Goal: Task Accomplishment & Management: Use online tool/utility

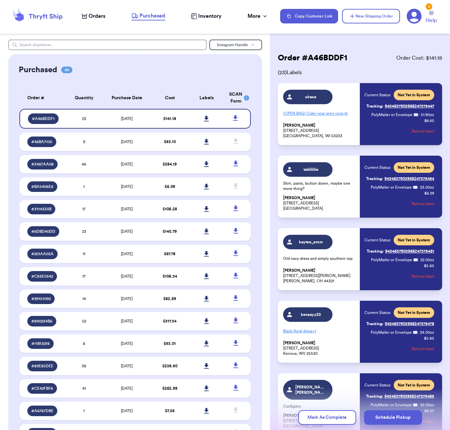
scroll to position [387, 0]
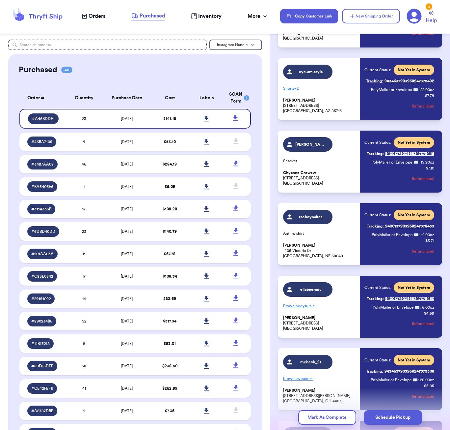
click at [85, 12] on div "Orders Purchased Inventory More Stats Completed Orders Payments Payouts" at bounding box center [178, 16] width 192 height 9
click at [87, 24] on nav "Orders Purchased Inventory More Stats Completed Orders Payments Payouts Copy Cu…" at bounding box center [262, 16] width 375 height 22
click at [92, 18] on span "Orders" at bounding box center [97, 16] width 17 height 8
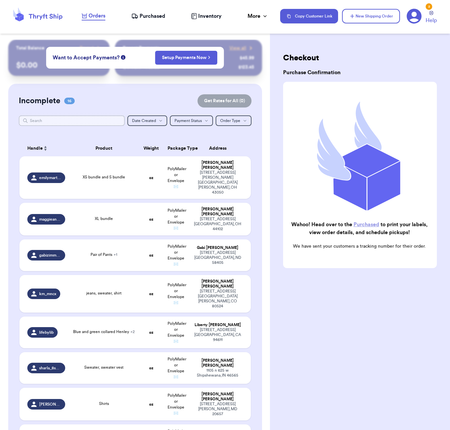
click at [79, 118] on input "text" at bounding box center [72, 120] width 106 height 11
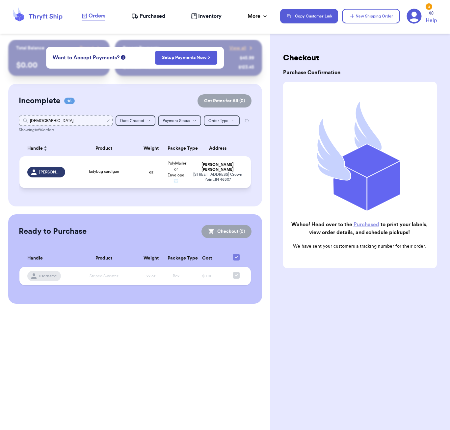
type input "[DEMOGRAPHIC_DATA]"
click at [150, 188] on td "oz" at bounding box center [151, 172] width 25 height 32
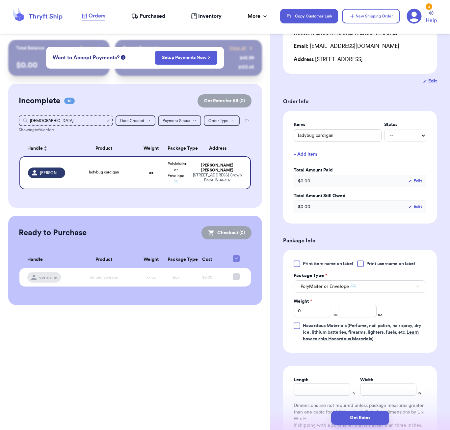
scroll to position [186, 0]
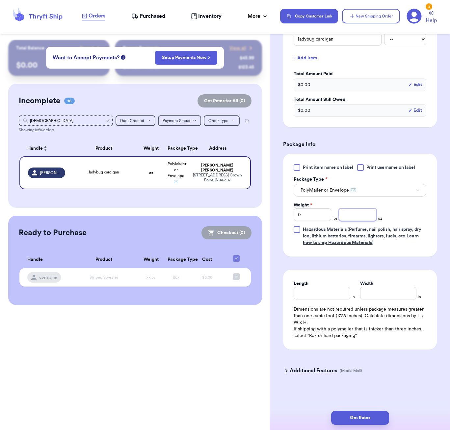
click at [351, 217] on input "number" at bounding box center [358, 214] width 38 height 13
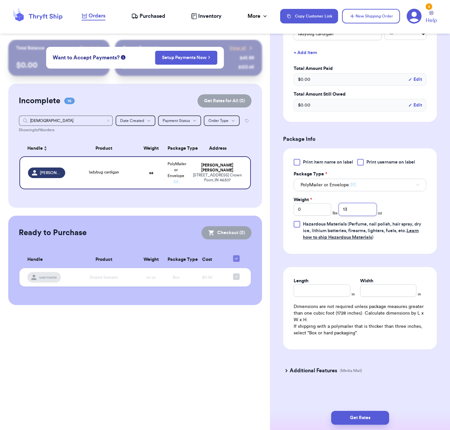
type input "13"
click at [331, 296] on input "Length" at bounding box center [322, 290] width 56 height 13
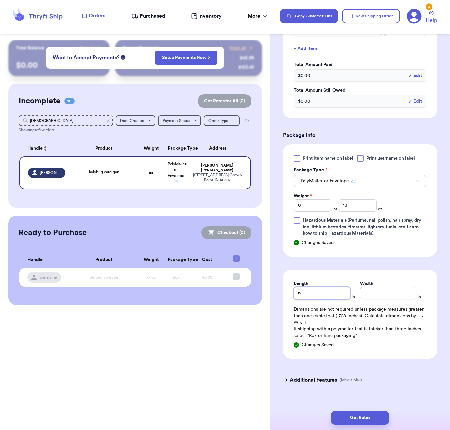
type input "6"
type input "5"
click at [363, 413] on button "Get Rates" at bounding box center [360, 417] width 58 height 14
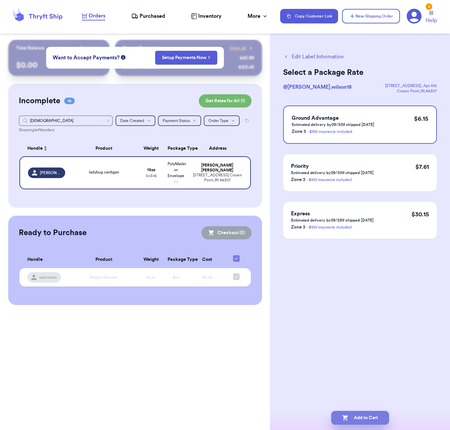
click at [360, 416] on button "Add to Cart" at bounding box center [360, 417] width 58 height 14
checkbox input "true"
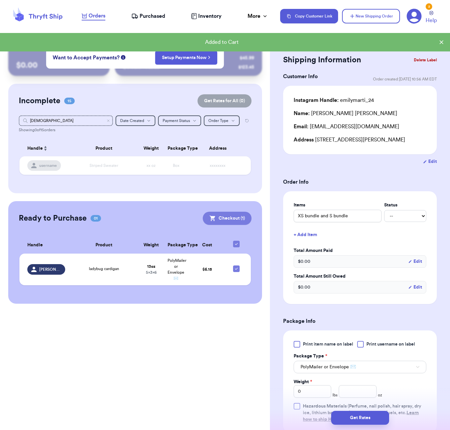
click at [236, 219] on button "Checkout ( 1 )" at bounding box center [227, 218] width 49 height 13
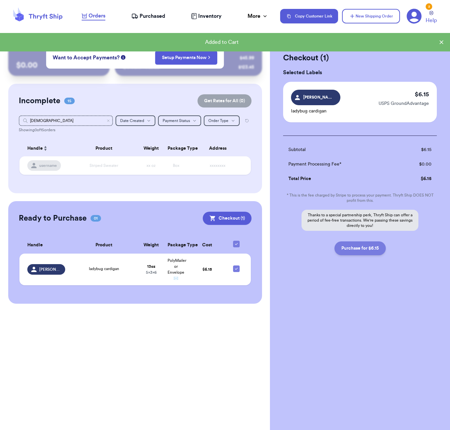
click at [366, 254] on button "Purchase for $6.15" at bounding box center [360, 248] width 51 height 14
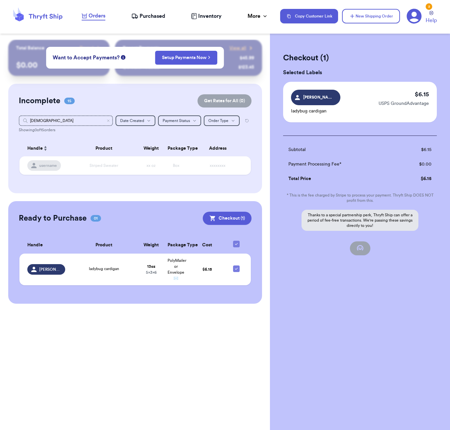
checkbox input "false"
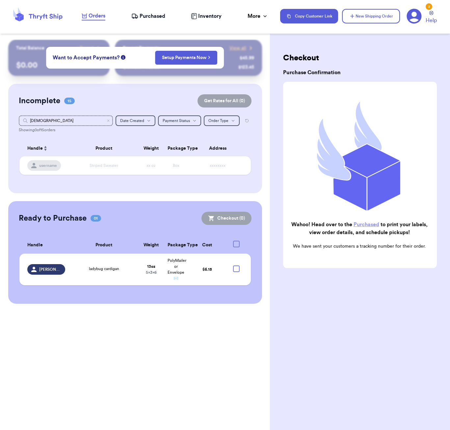
checkbox input "true"
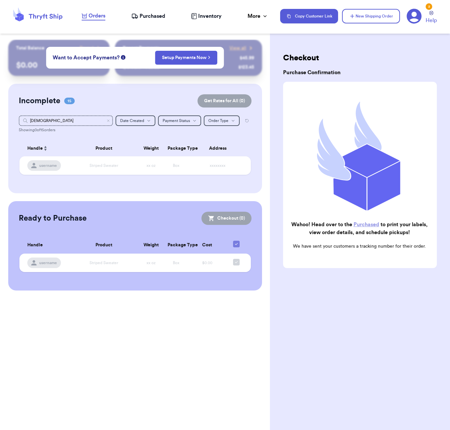
click at [145, 15] on span "Purchased" at bounding box center [153, 16] width 26 height 8
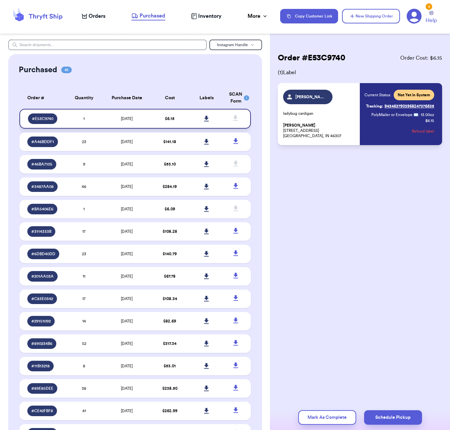
click at [206, 121] on icon at bounding box center [207, 119] width 5 height 6
click at [92, 19] on span "Orders" at bounding box center [97, 16] width 17 height 8
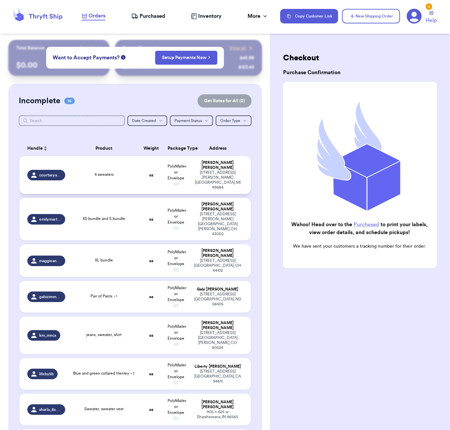
click at [130, 177] on div "4 sweaters" at bounding box center [104, 174] width 62 height 7
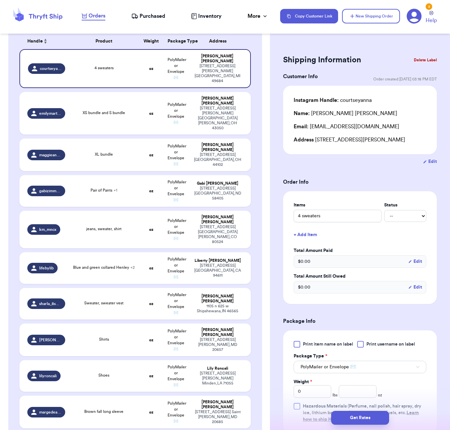
click at [381, 43] on div "Shipping Information Delete Label Customer Info Order created: [DATE] 03:18 PM …" at bounding box center [360, 323] width 180 height 567
